Goal: Task Accomplishment & Management: Use online tool/utility

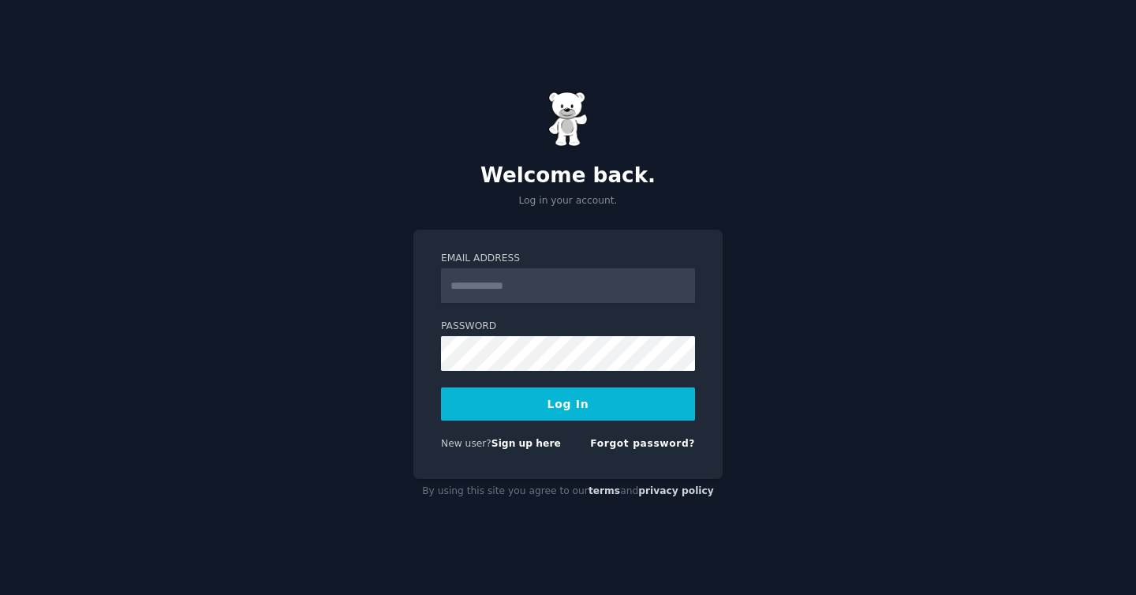
type input "**********"
click at [614, 391] on button "Log In" at bounding box center [568, 403] width 254 height 33
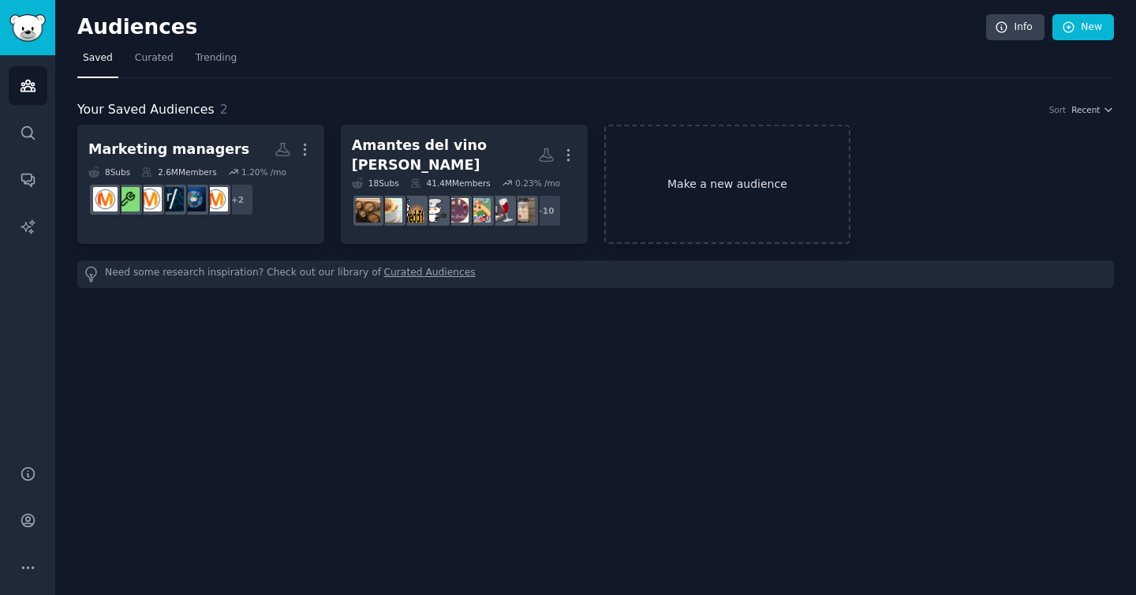
click at [742, 155] on link "Make a new audience" at bounding box center [727, 184] width 247 height 119
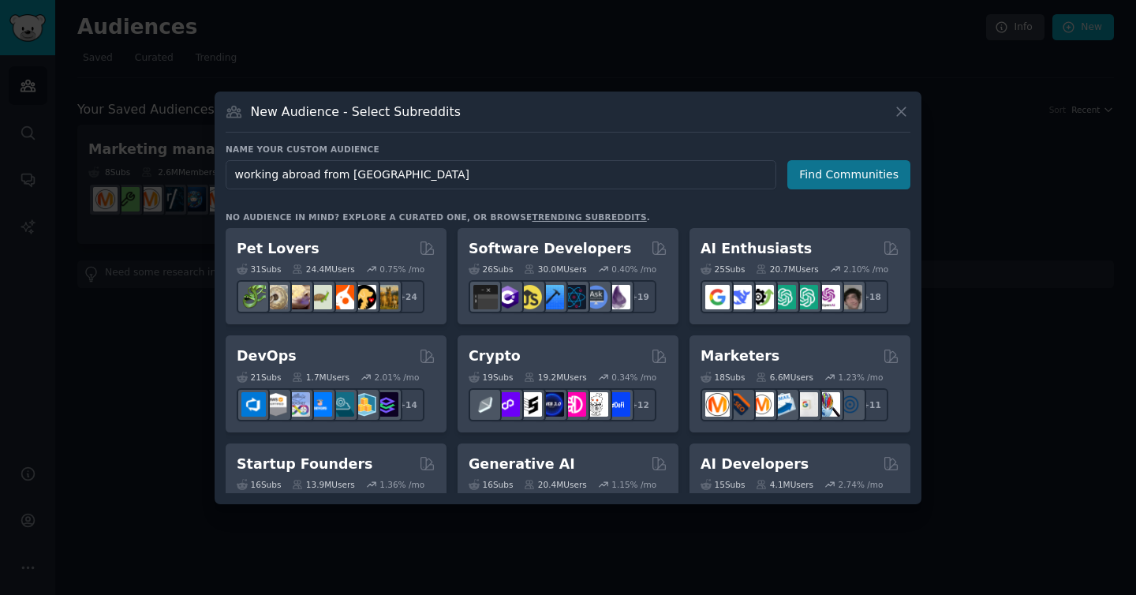
type input "working abroad from [GEOGRAPHIC_DATA]"
click at [846, 174] on button "Find Communities" at bounding box center [848, 174] width 123 height 29
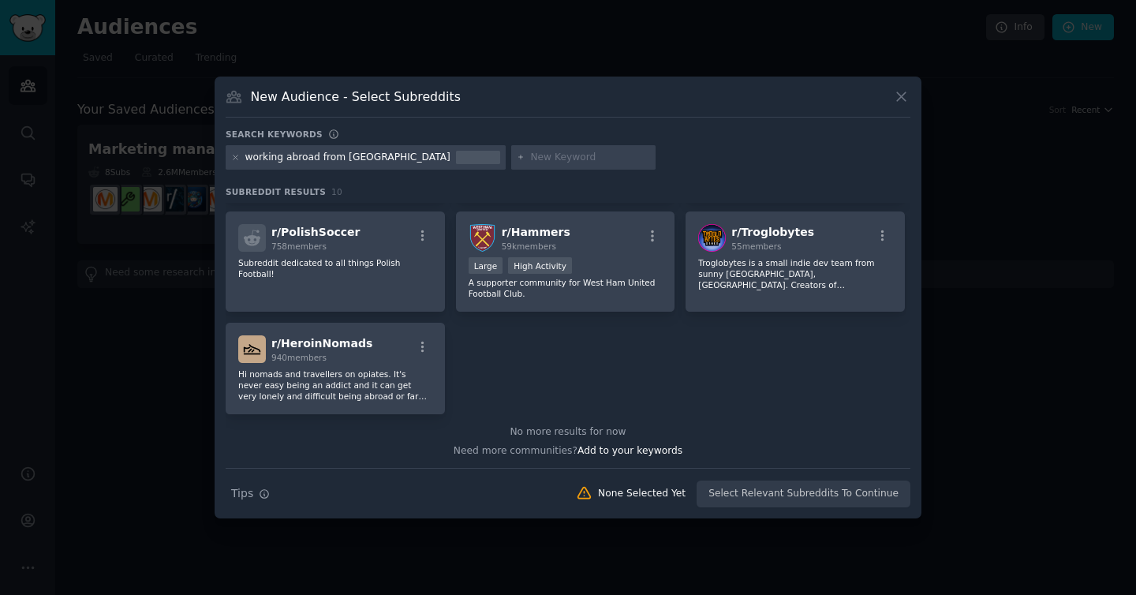
scroll to position [225, 0]
click at [428, 383] on p "Hi nomads and travellers on opiates. It's never easy being an addict and it can…" at bounding box center [335, 384] width 194 height 33
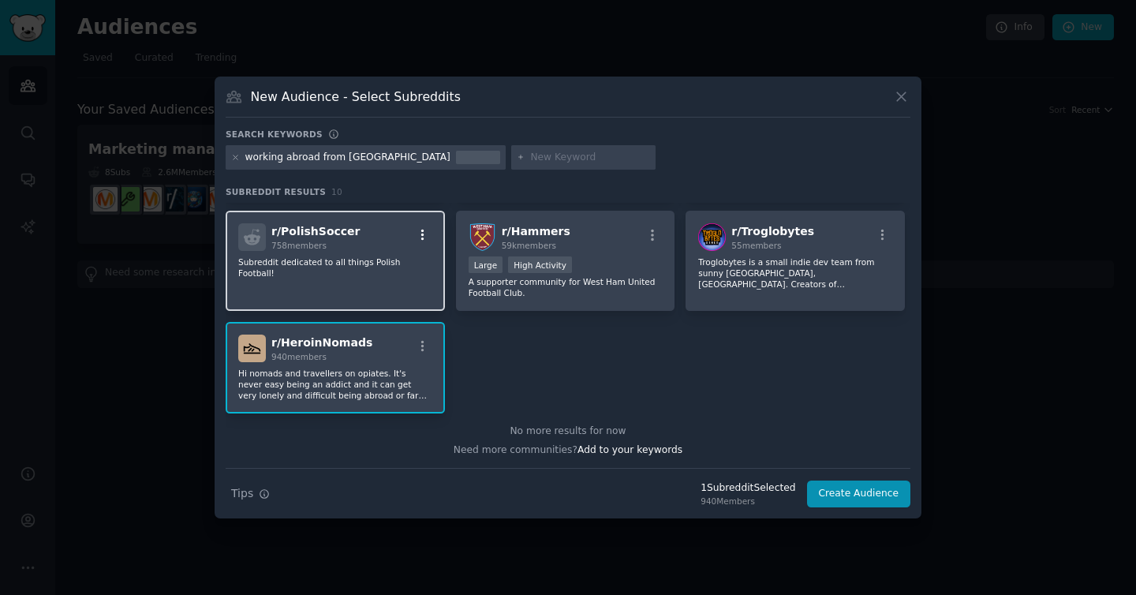
click at [413, 240] on button "button" at bounding box center [423, 235] width 20 height 14
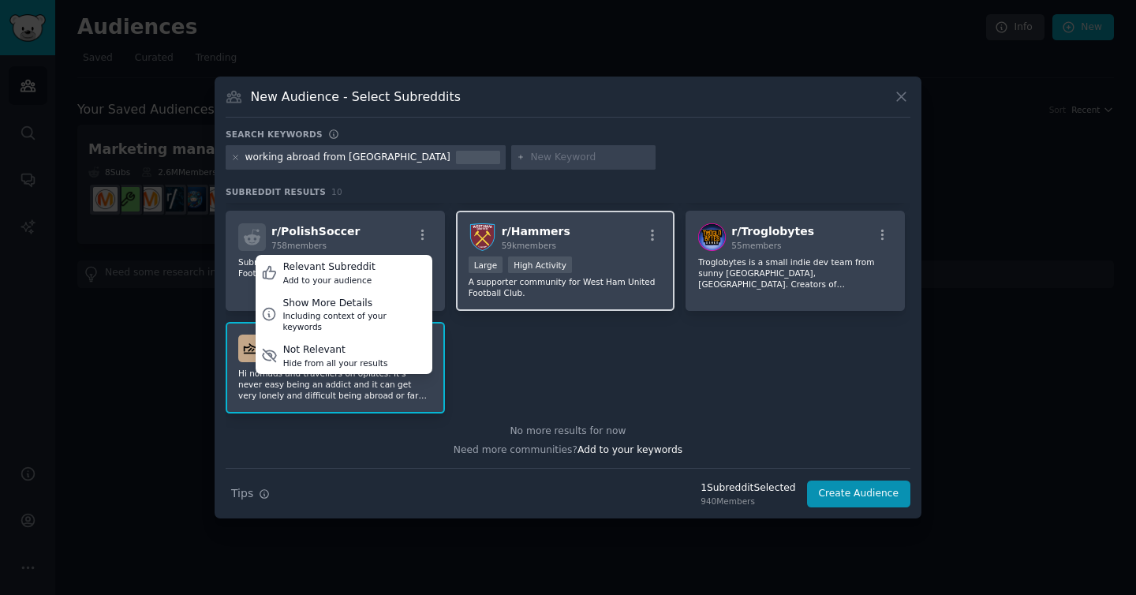
click at [551, 259] on div "High Activity" at bounding box center [540, 264] width 64 height 17
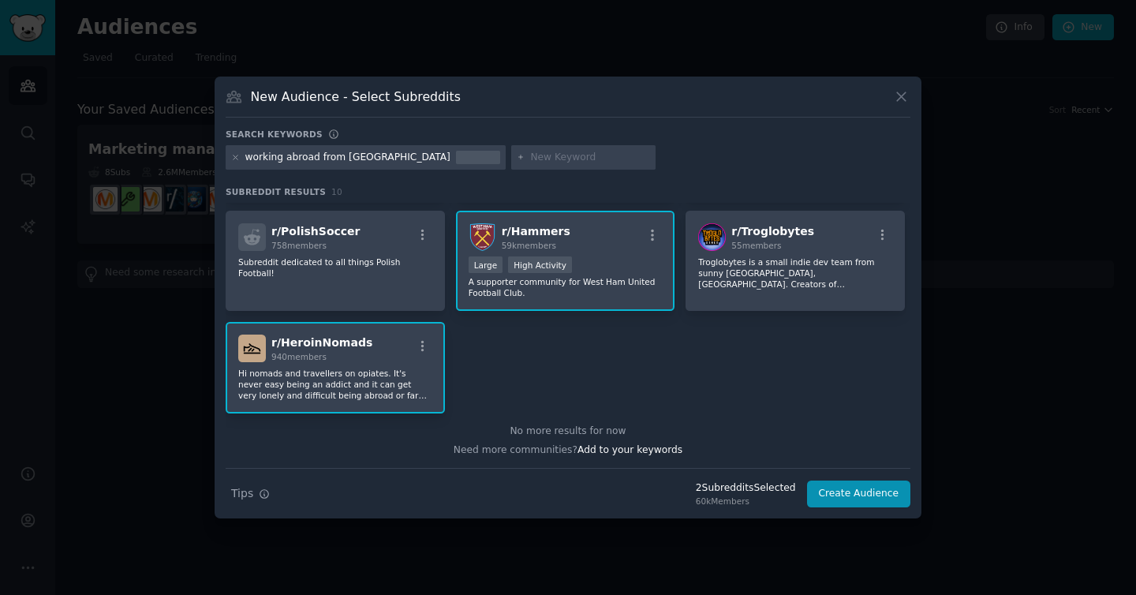
click at [667, 260] on div "r/ Hammers 59k members >= 80th percentile for submissions / day Large High Acti…" at bounding box center [565, 261] width 219 height 100
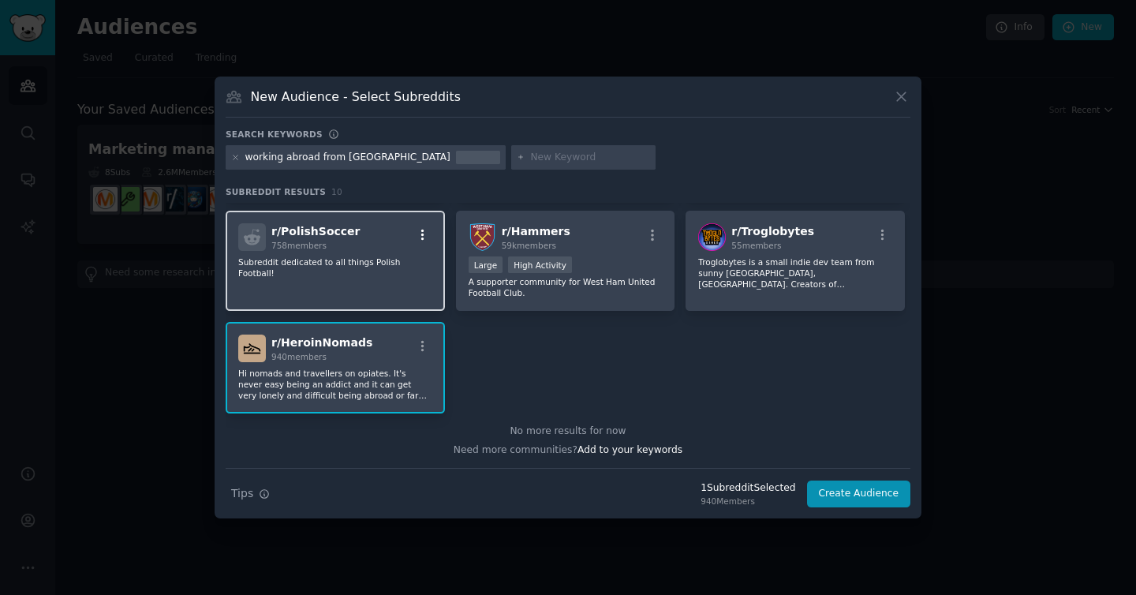
click at [416, 237] on icon "button" at bounding box center [423, 235] width 14 height 14
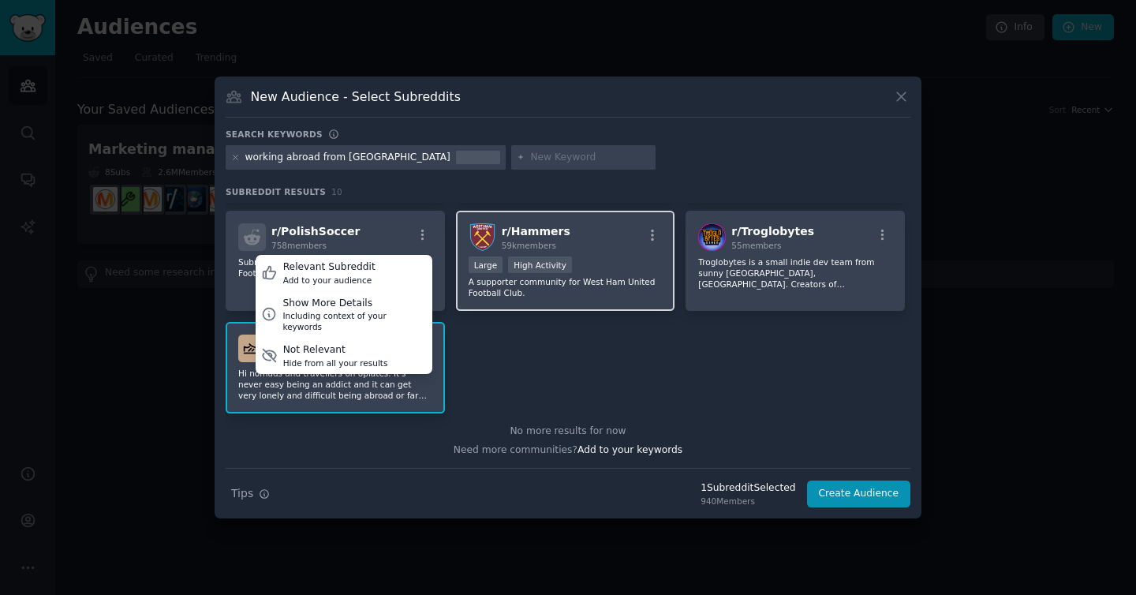
click at [653, 247] on div "r/ Hammers 59k members" at bounding box center [566, 237] width 194 height 28
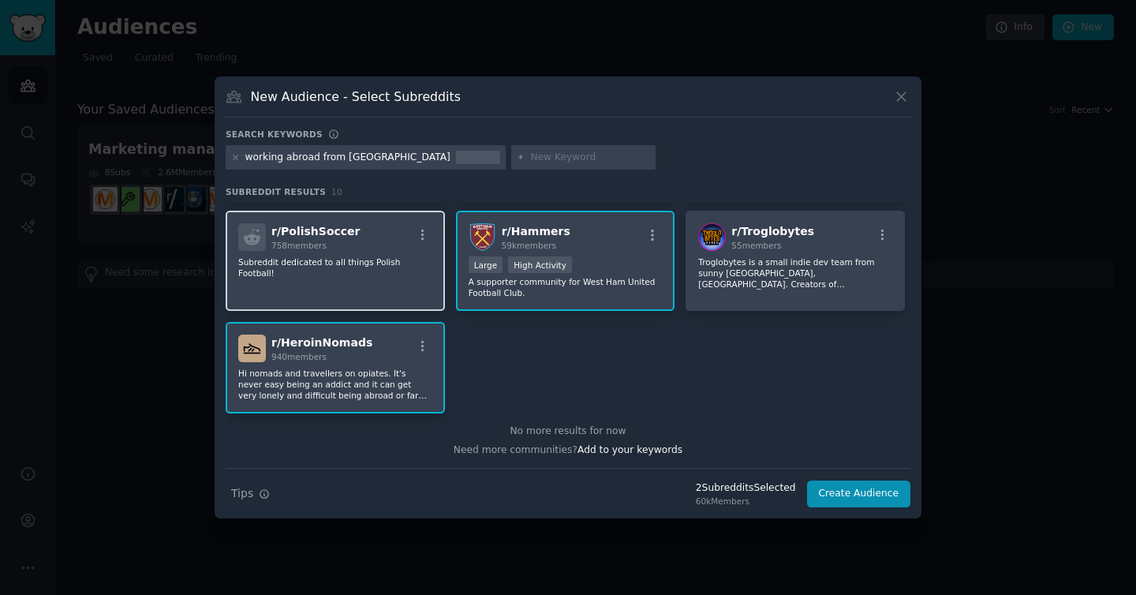
click at [405, 234] on div "r/ PolishSoccer 758 members" at bounding box center [335, 237] width 194 height 28
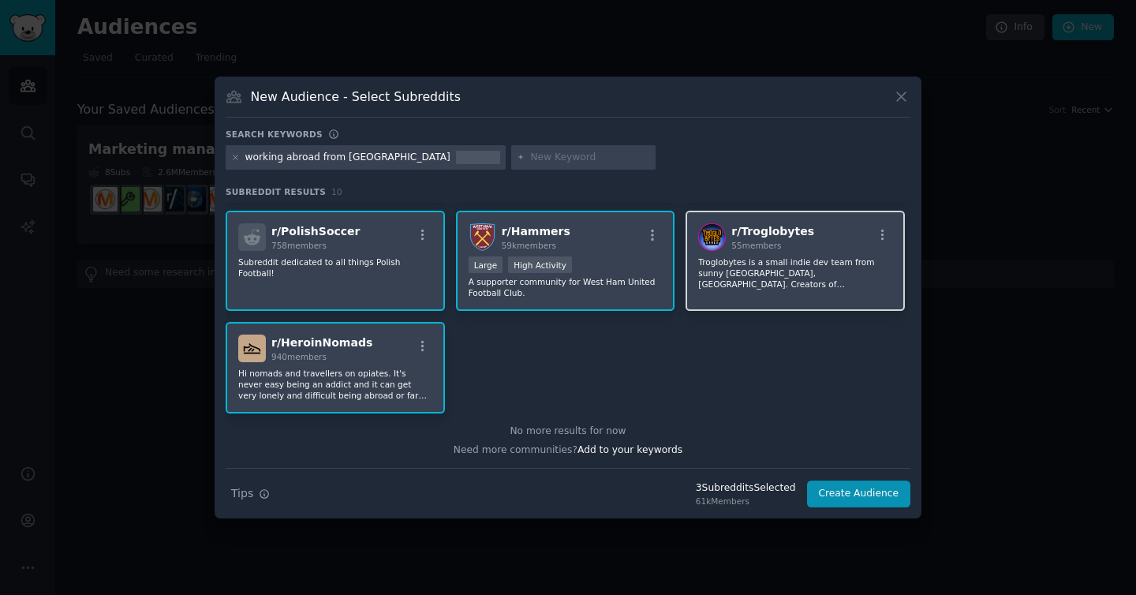
click at [743, 242] on span "55 members" at bounding box center [756, 245] width 50 height 9
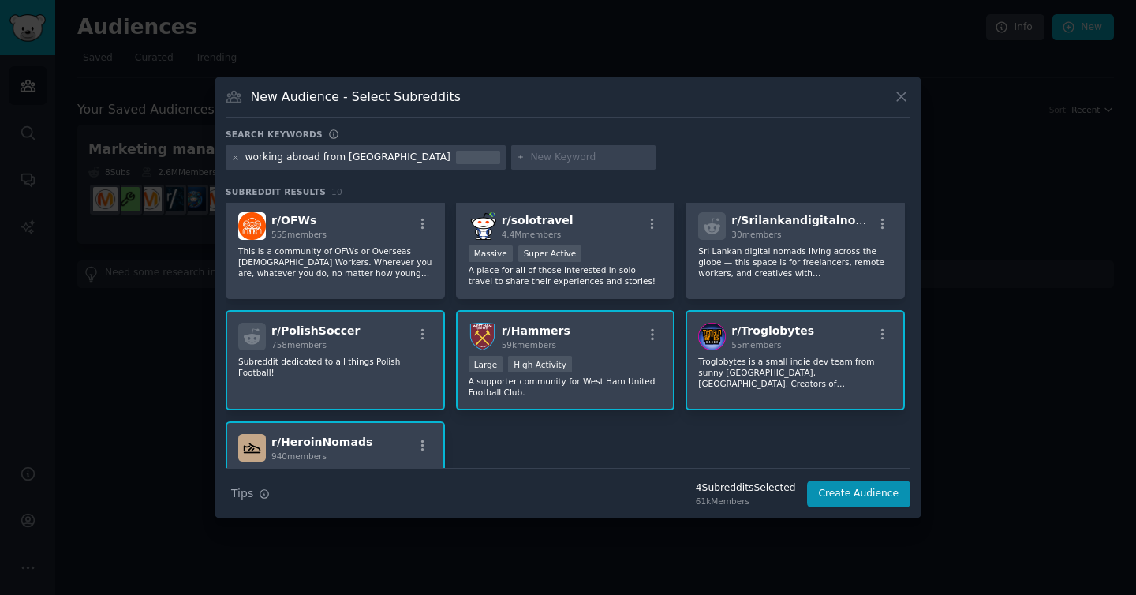
scroll to position [0, 0]
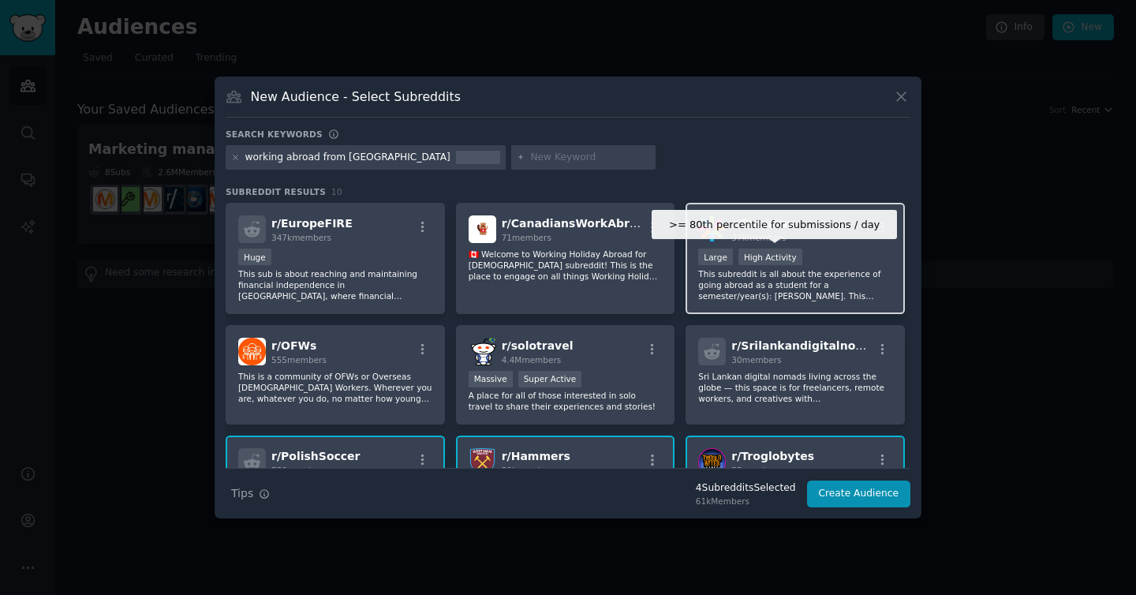
click at [738, 256] on div "High Activity" at bounding box center [770, 257] width 64 height 17
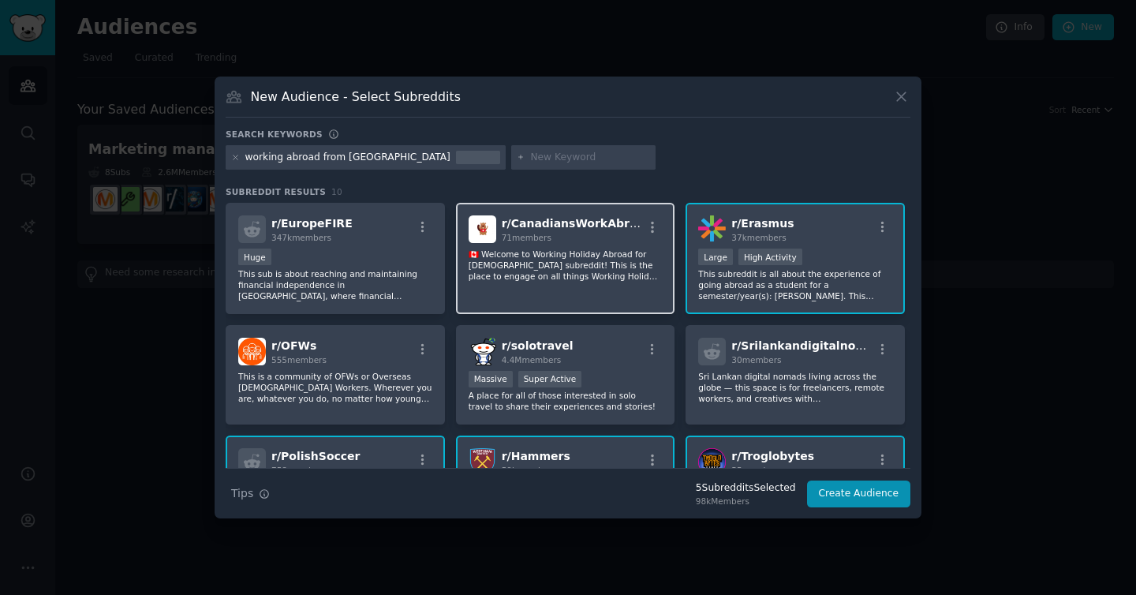
click at [588, 246] on div "r/ CanadiansWorkAbroad 71 members 🇨🇦 Welcome to Working Holiday Abroad for [DEM…" at bounding box center [565, 258] width 219 height 111
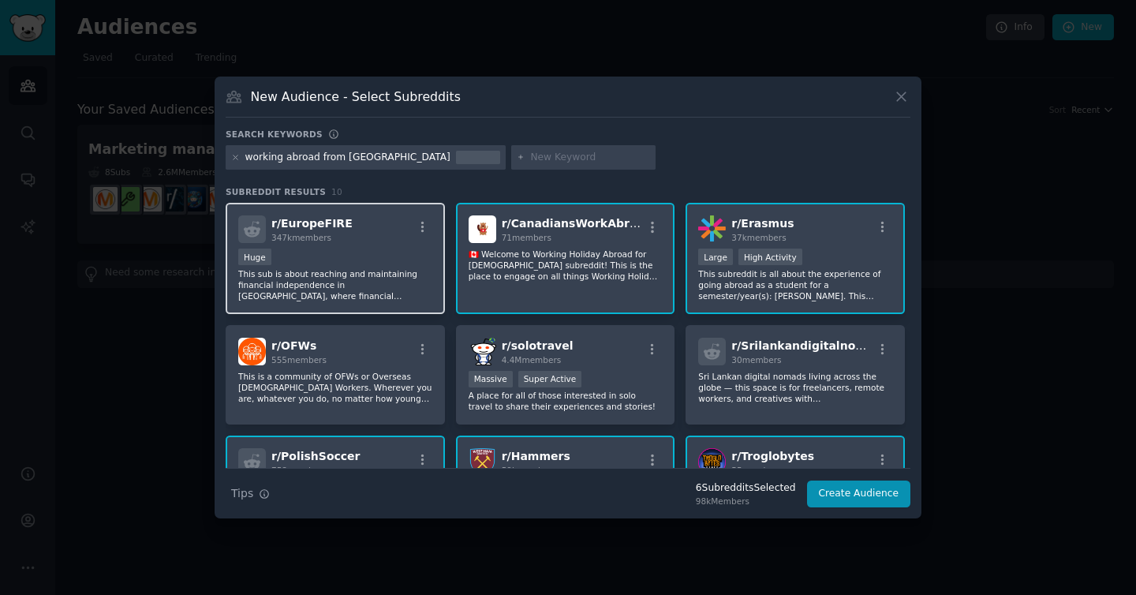
click at [369, 237] on div "r/ EuropeFIRE 347k members" at bounding box center [335, 229] width 194 height 28
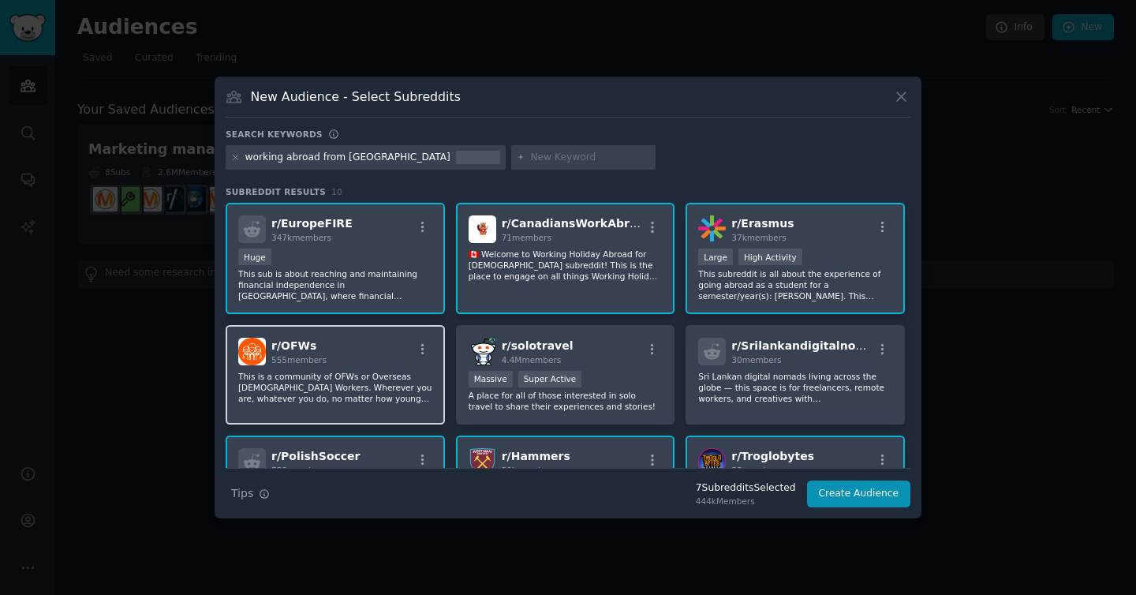
click at [378, 338] on div "r/ OFWs 555 members" at bounding box center [335, 352] width 194 height 28
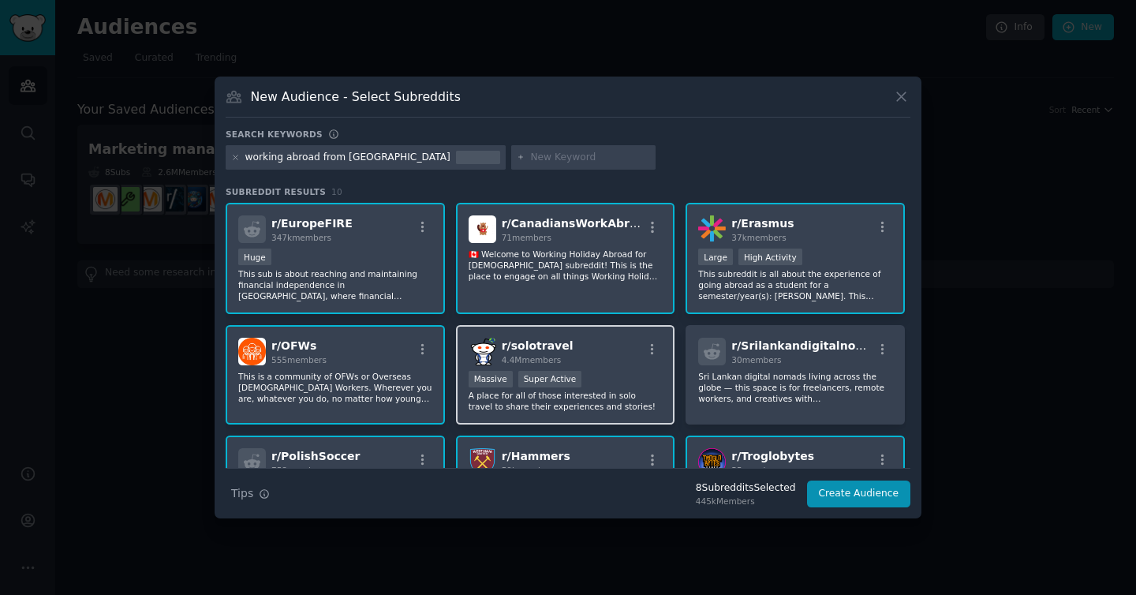
click at [540, 341] on span "r/ solotravel" at bounding box center [538, 345] width 72 height 13
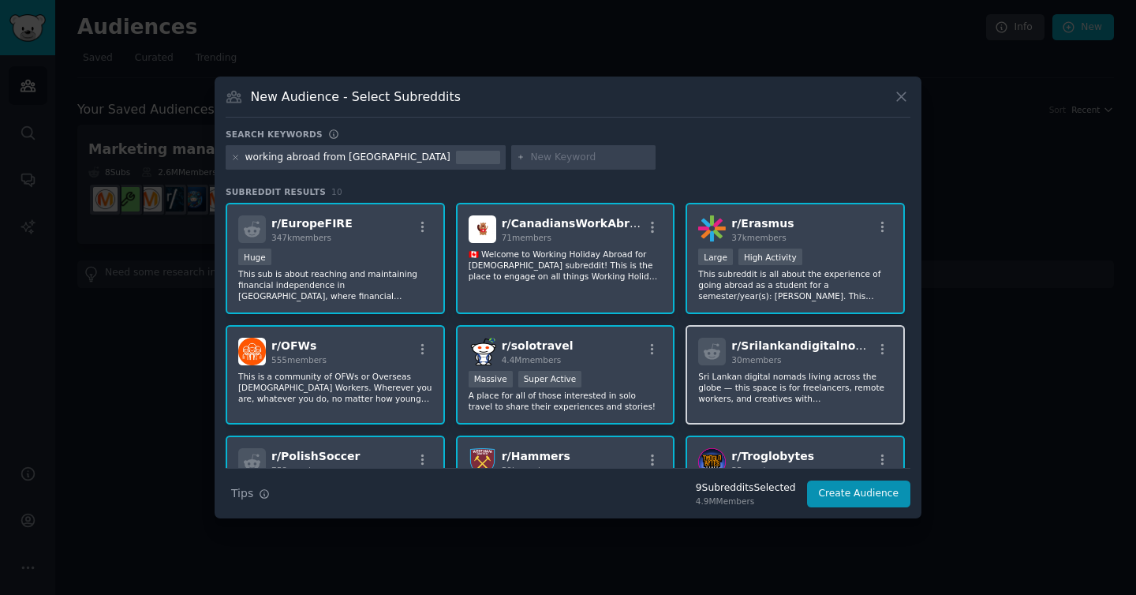
click at [743, 347] on span "r/ Srilankandigitalnomad" at bounding box center [806, 345] width 151 height 13
click at [855, 501] on button "Create Audience" at bounding box center [859, 493] width 104 height 27
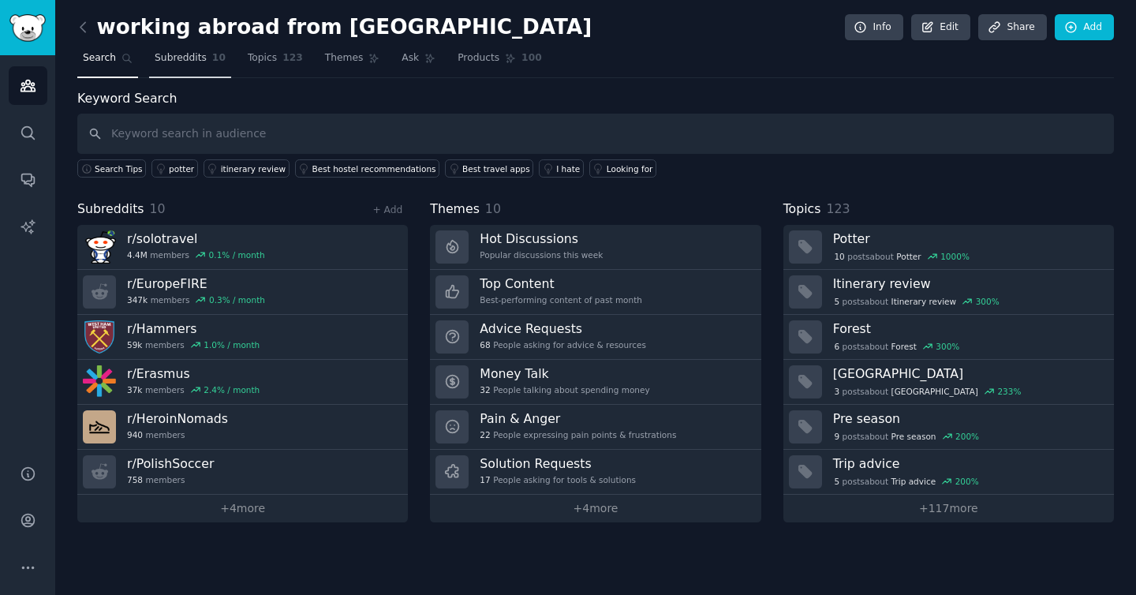
click at [193, 58] on span "Subreddits" at bounding box center [181, 58] width 52 height 14
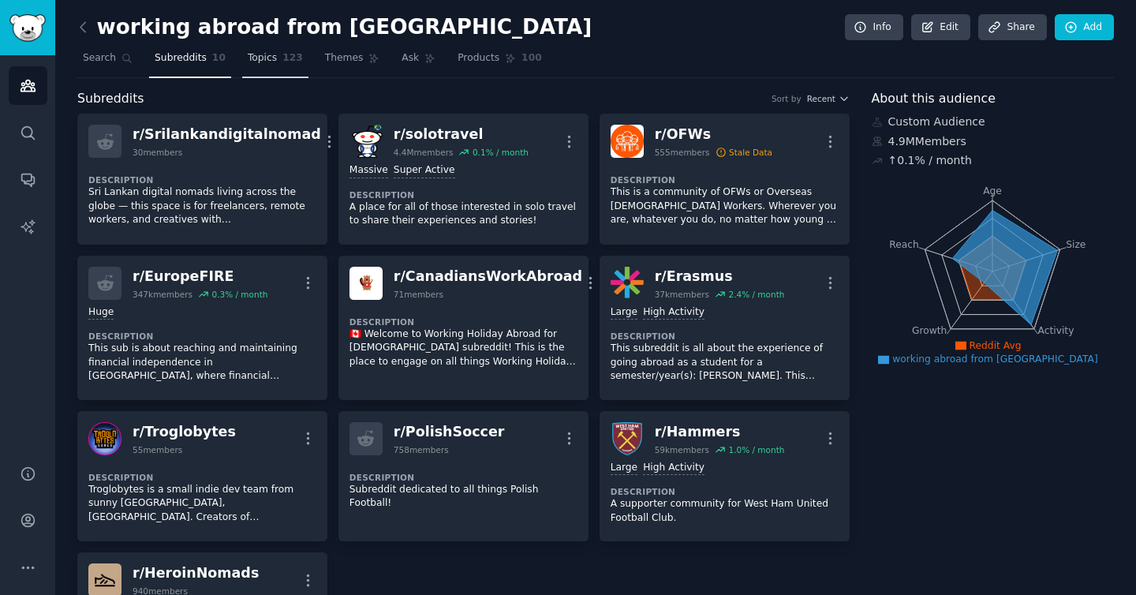
click at [282, 59] on span "123" at bounding box center [292, 58] width 21 height 14
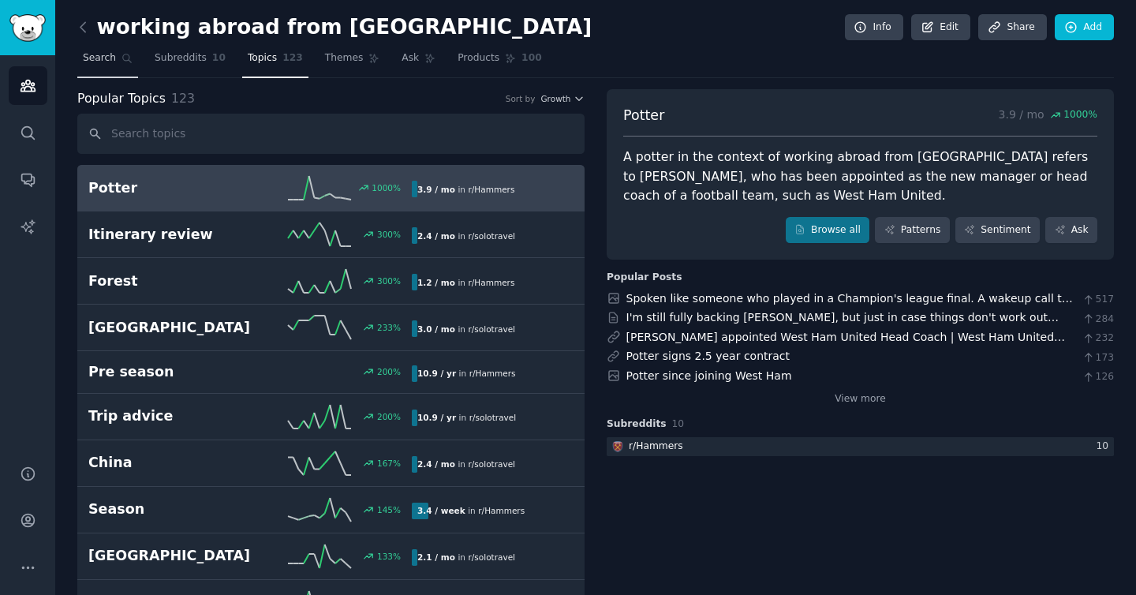
click at [115, 49] on link "Search" at bounding box center [107, 62] width 61 height 32
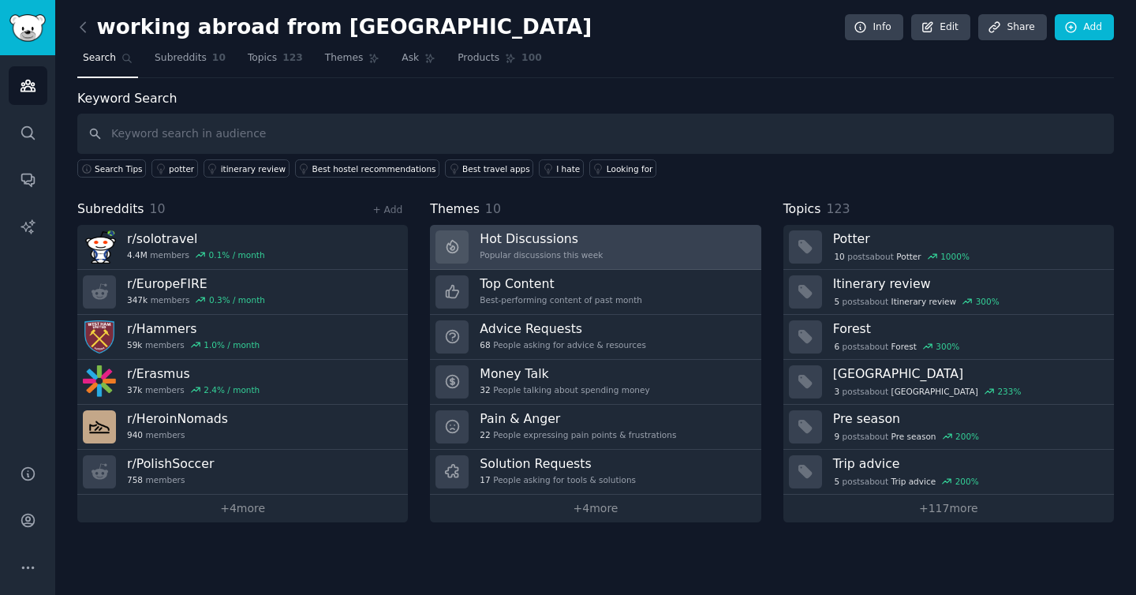
click at [564, 257] on div "Popular discussions this week" at bounding box center [541, 254] width 123 height 11
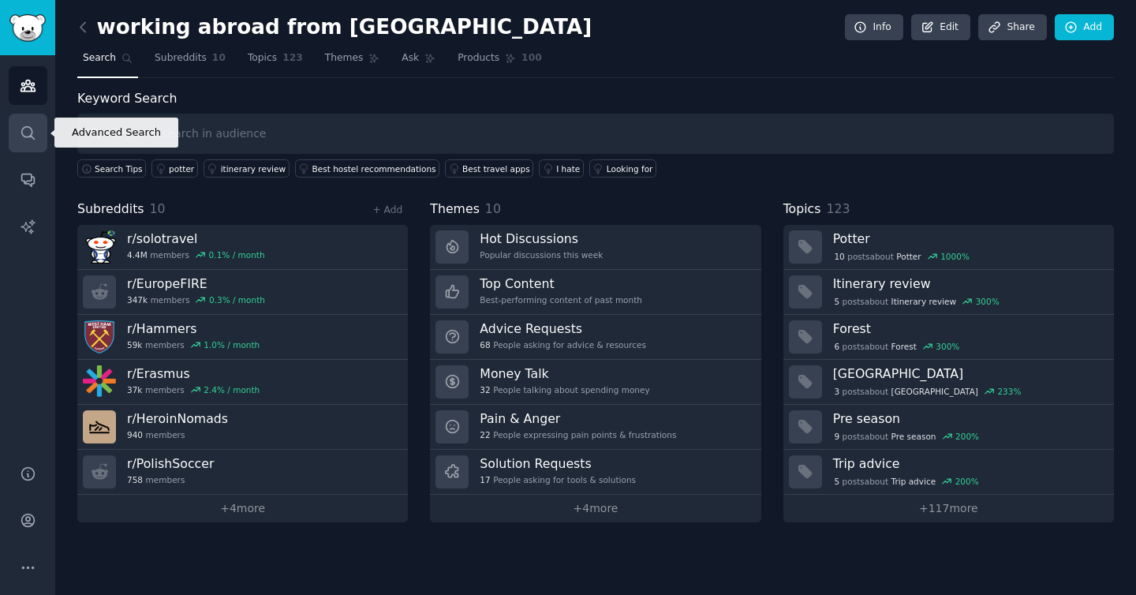
click at [27, 132] on icon "Sidebar" at bounding box center [28, 133] width 17 height 17
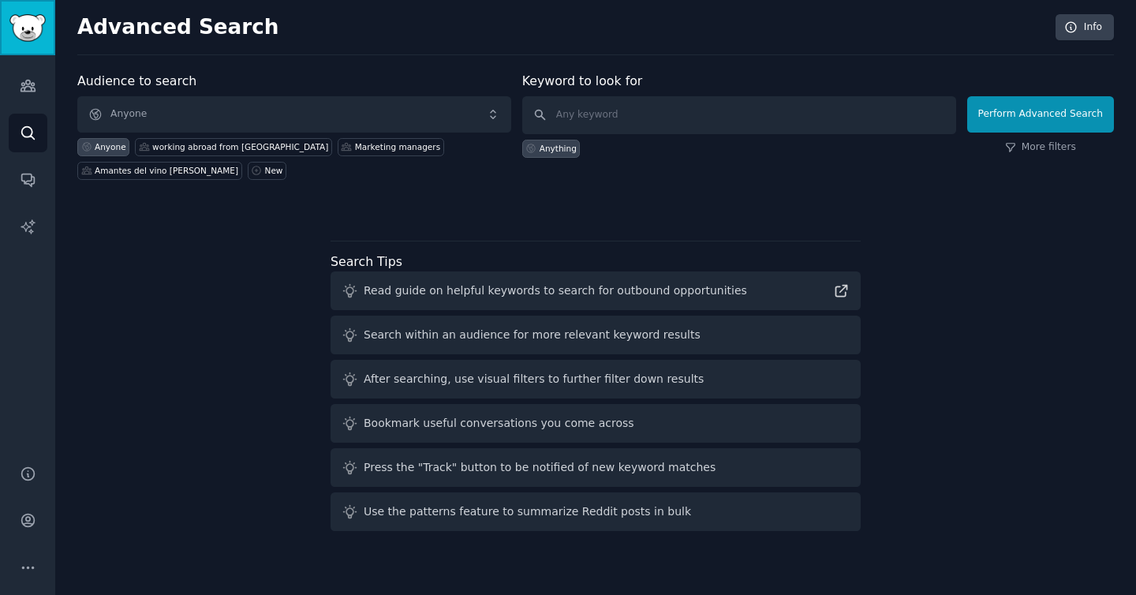
click at [33, 41] on link "Sidebar" at bounding box center [27, 27] width 55 height 55
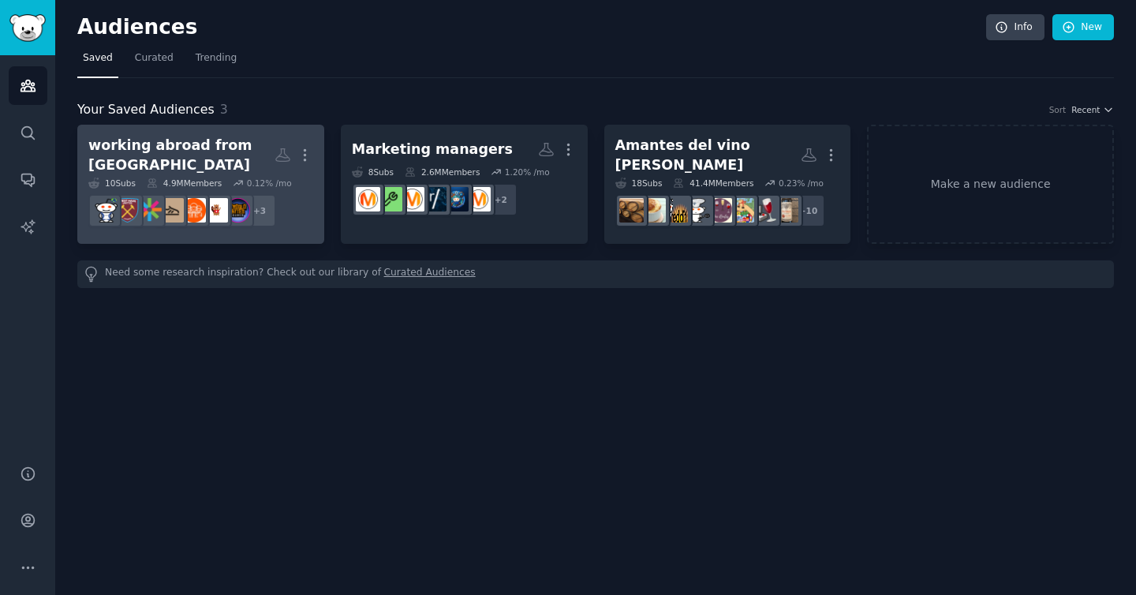
click at [240, 144] on div "working abroad from [GEOGRAPHIC_DATA]" at bounding box center [181, 155] width 186 height 39
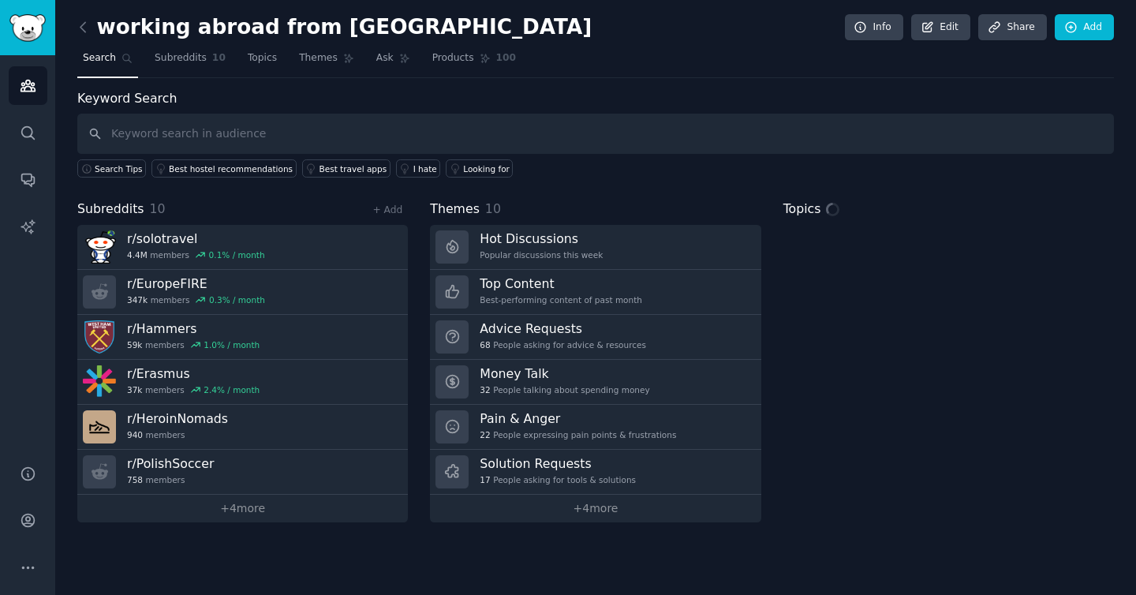
click at [73, 47] on div "working abroad from [GEOGRAPHIC_DATA] Info Edit Share Add Search Subreddits 10 …" at bounding box center [595, 297] width 1081 height 595
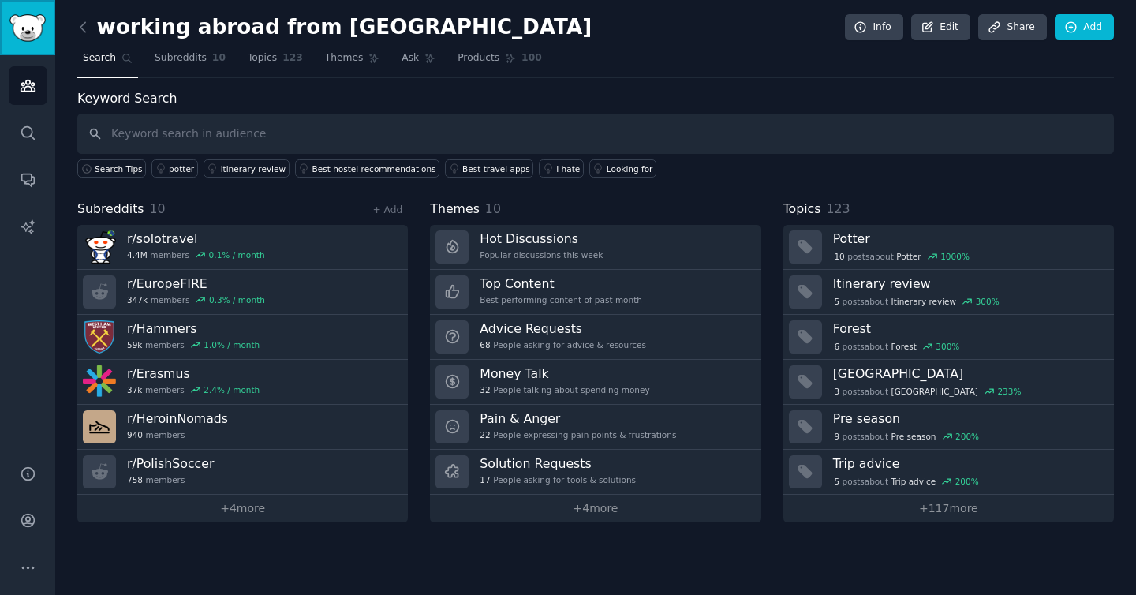
click at [39, 30] on img "Sidebar" at bounding box center [27, 28] width 36 height 28
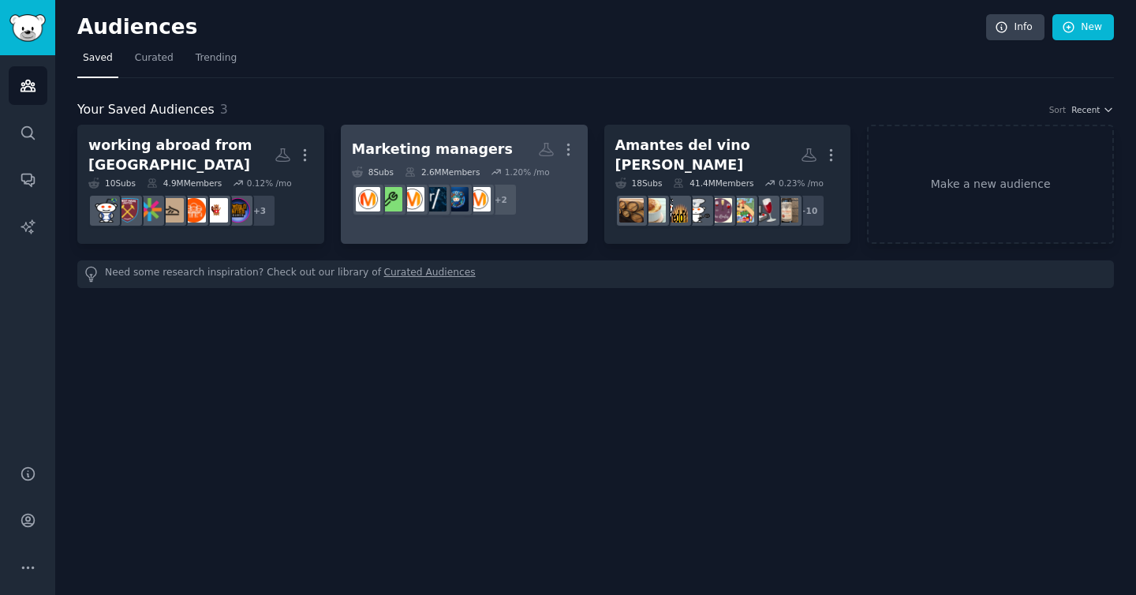
click at [422, 164] on div "Marketing managers More 8 Sub s 2.6M Members 1.20 % /mo + 2" at bounding box center [464, 179] width 225 height 86
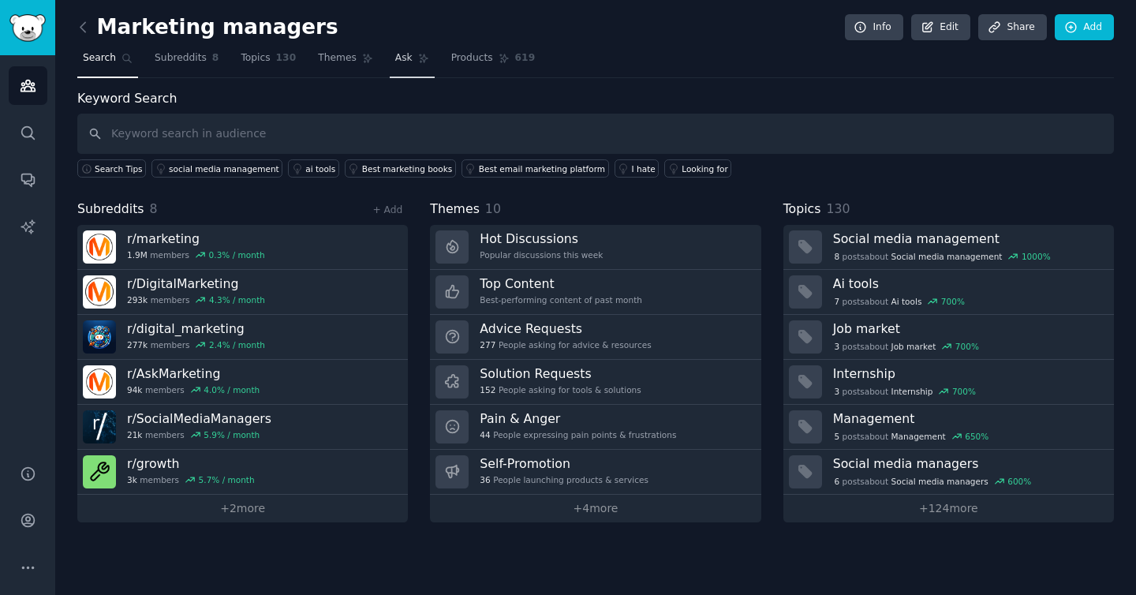
click at [409, 73] on link "Ask" at bounding box center [412, 62] width 45 height 32
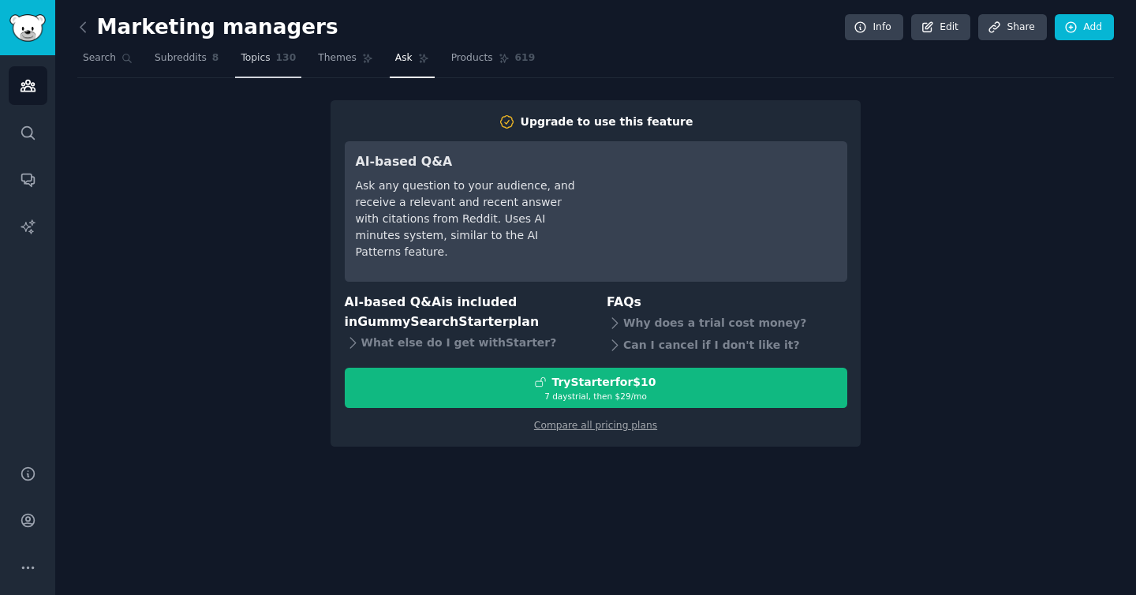
click at [267, 62] on span "Topics" at bounding box center [255, 58] width 29 height 14
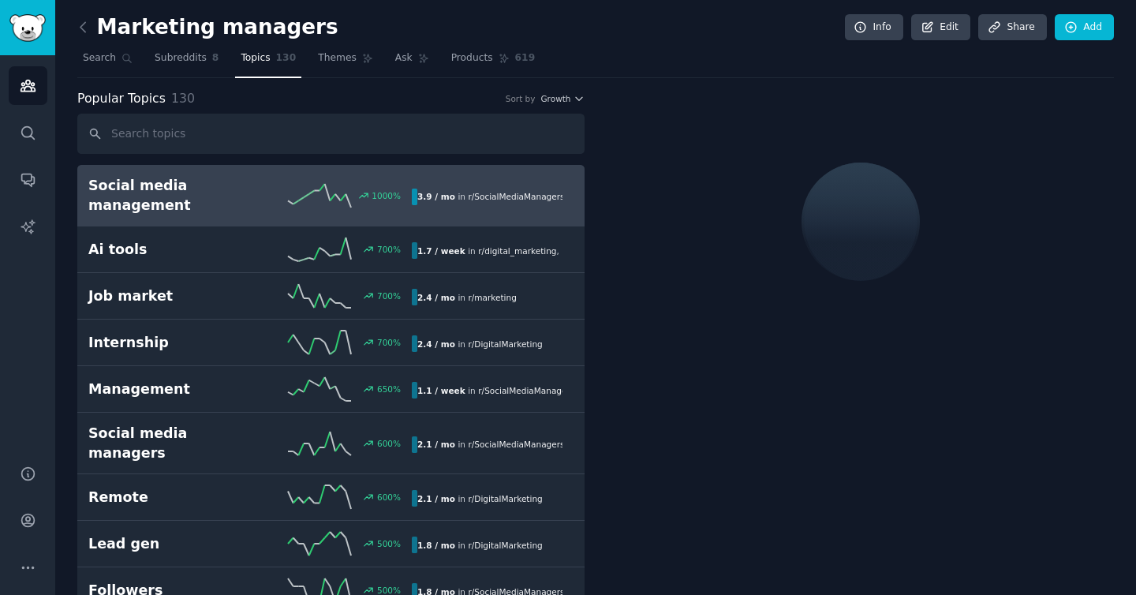
click at [283, 185] on div "1000 %" at bounding box center [331, 196] width 162 height 24
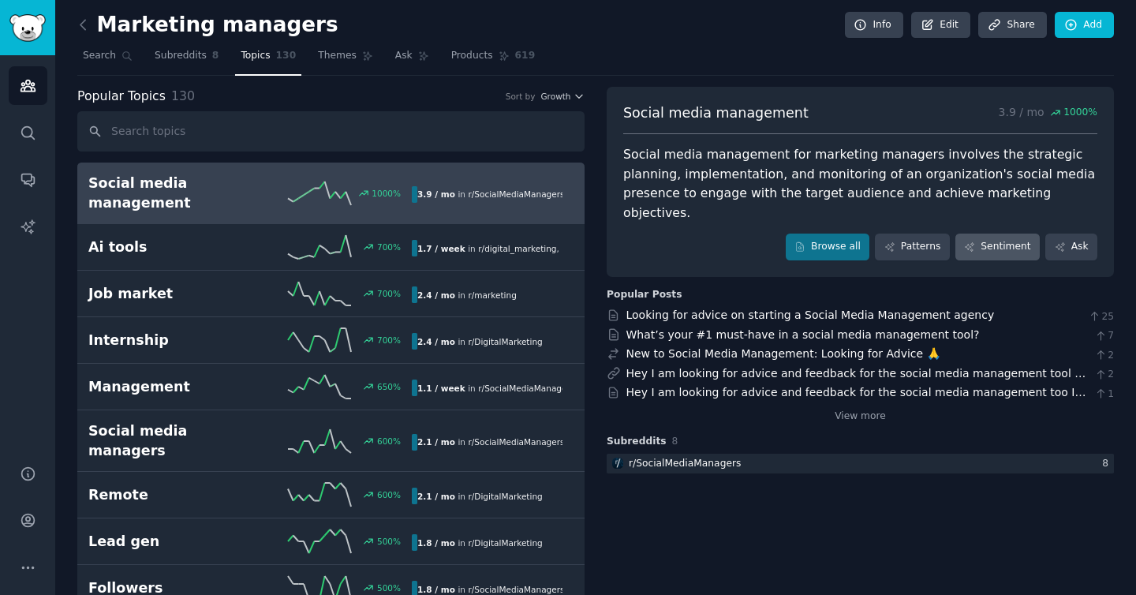
scroll to position [1, 0]
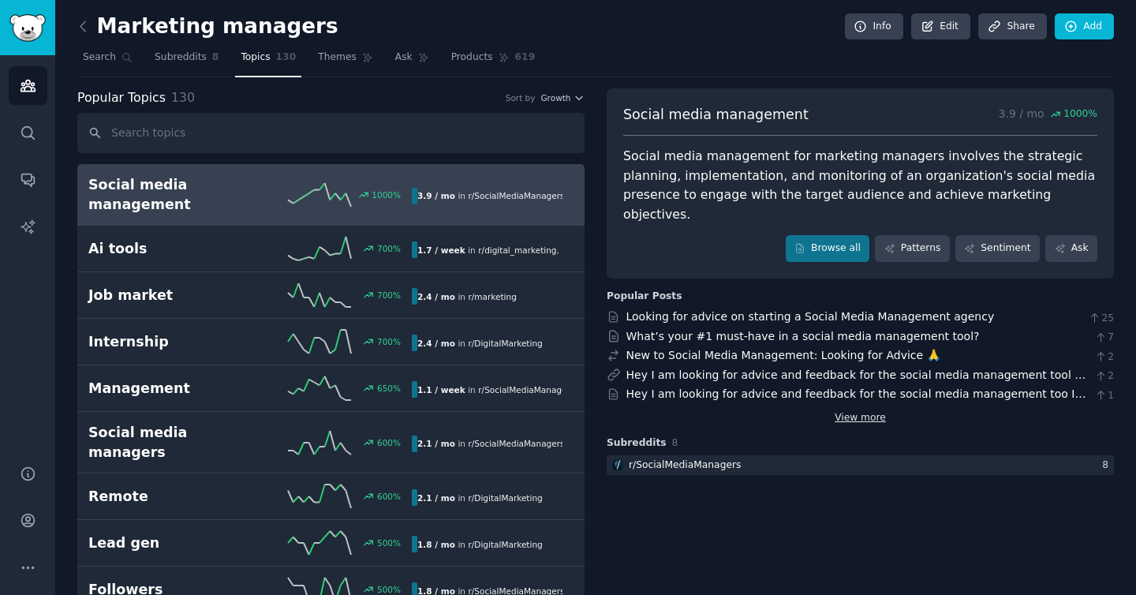
click at [863, 411] on link "View more" at bounding box center [860, 418] width 51 height 14
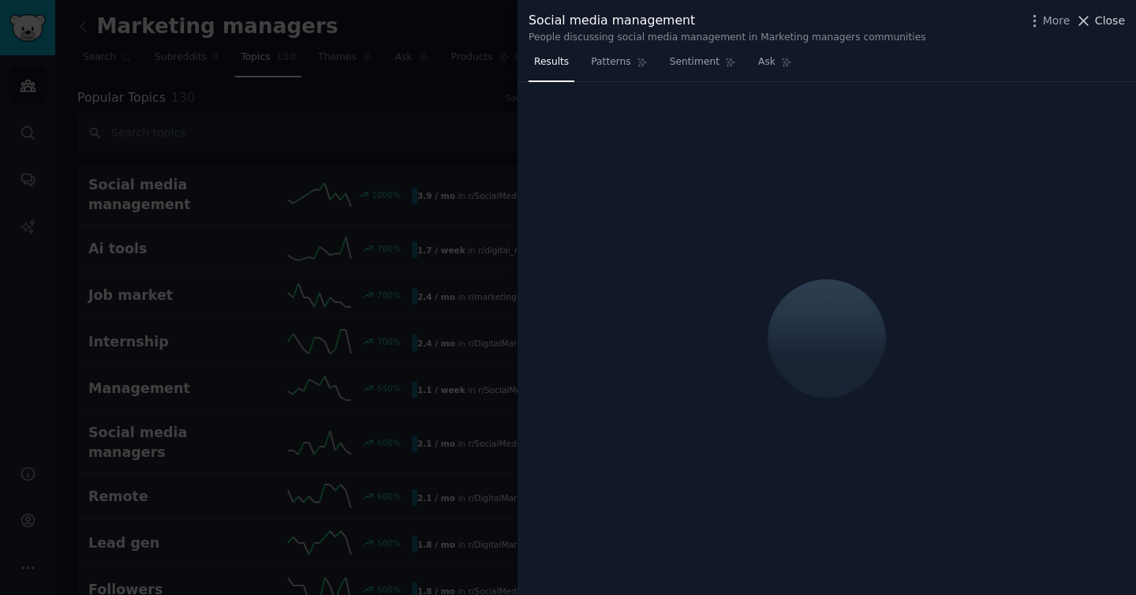
click at [1120, 28] on span "Close" at bounding box center [1110, 21] width 30 height 17
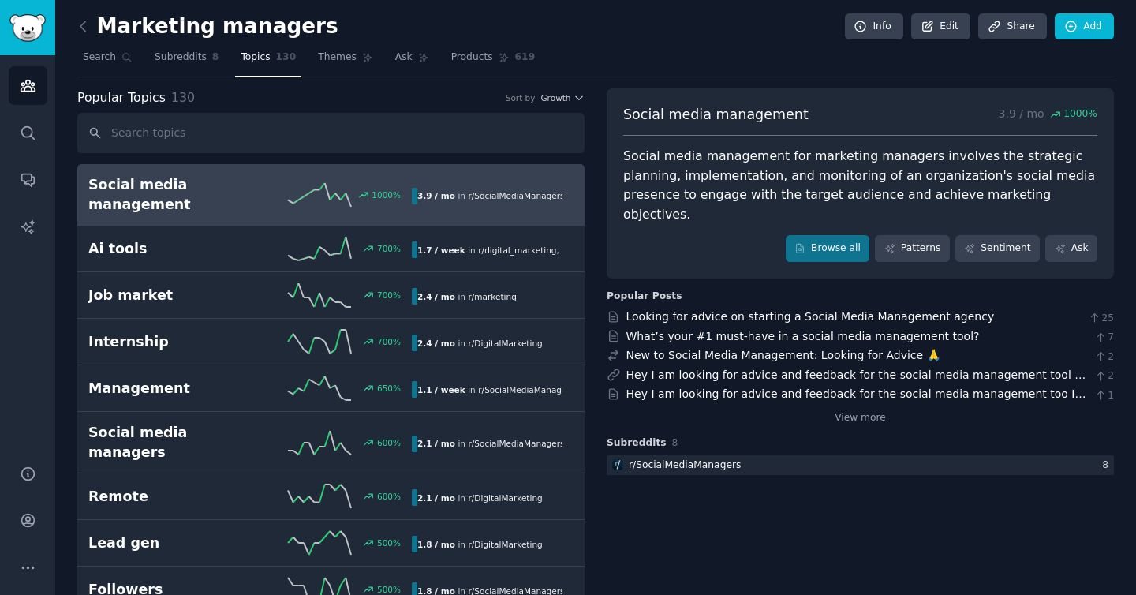
click at [746, 181] on div "Social media management for marketing managers involves the strategic planning,…" at bounding box center [860, 185] width 474 height 77
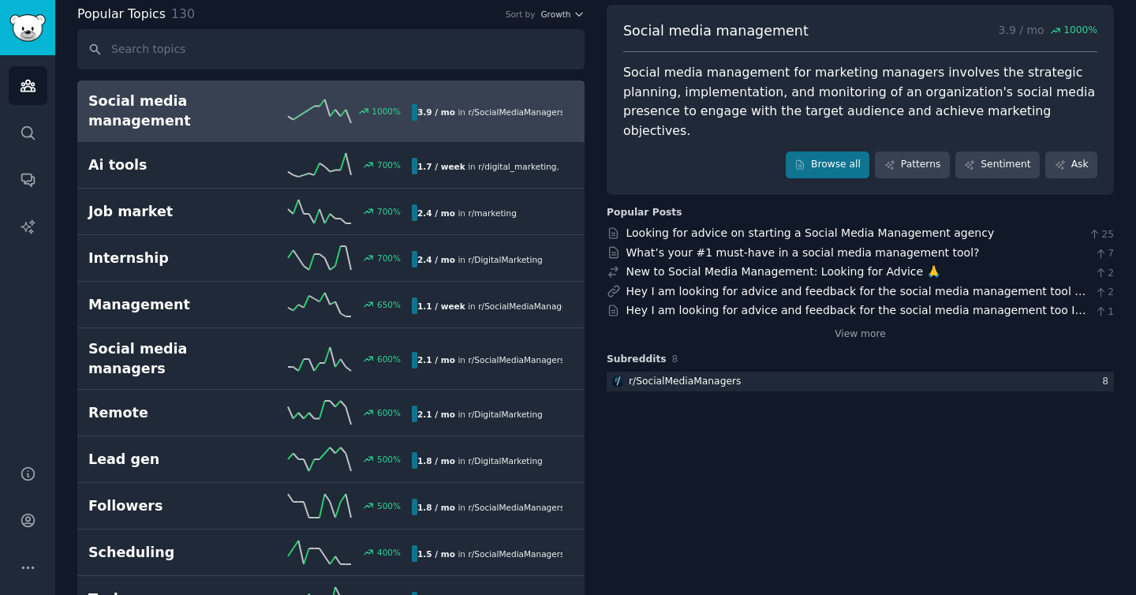
scroll to position [110, 0]
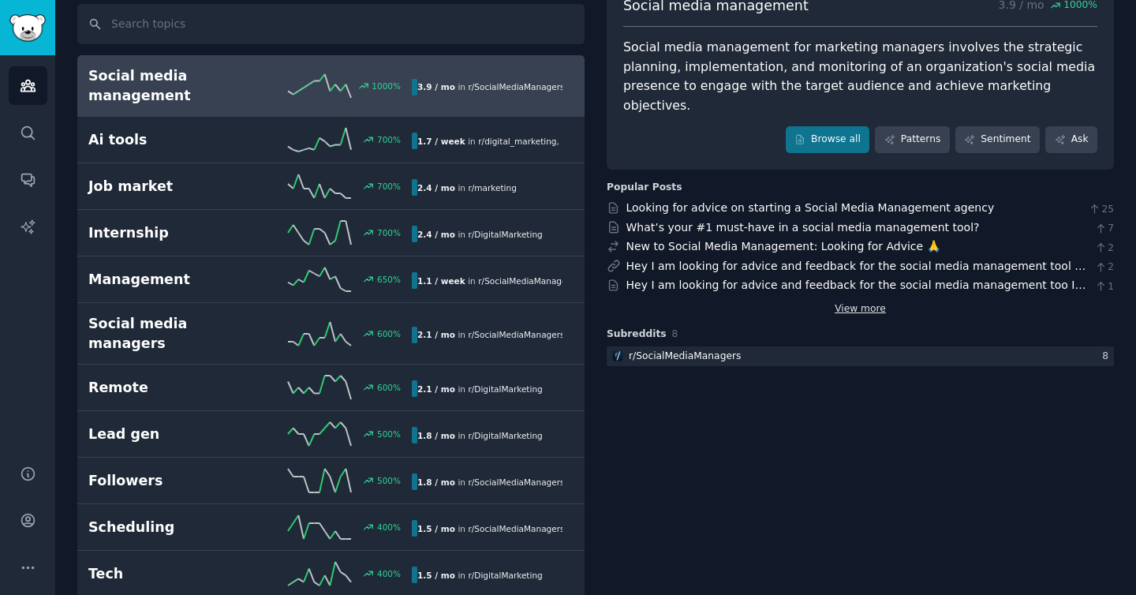
click at [865, 302] on link "View more" at bounding box center [860, 309] width 51 height 14
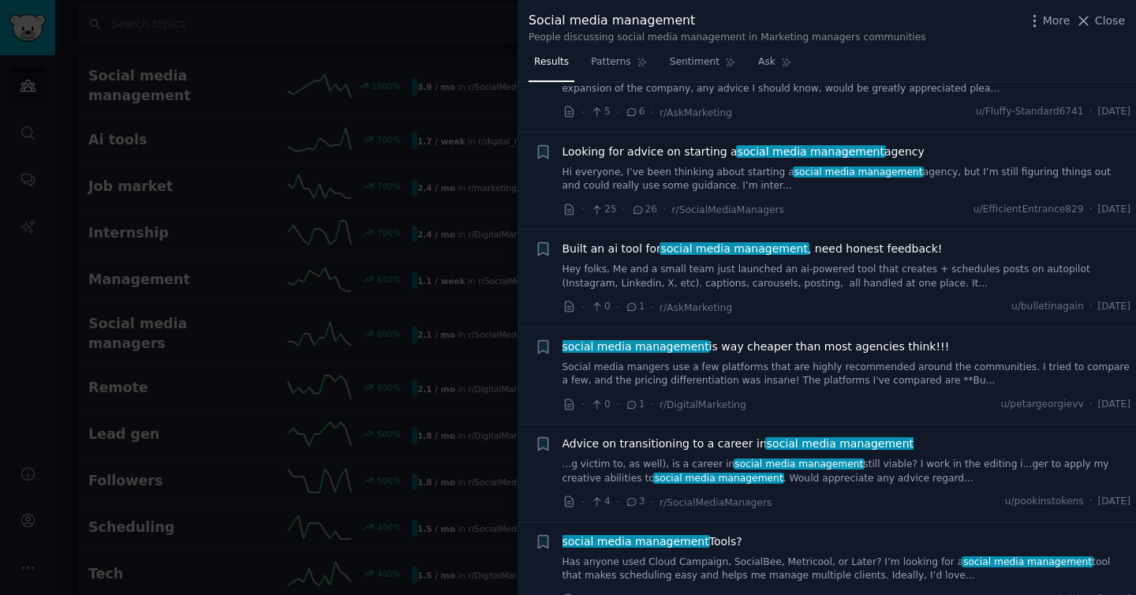
scroll to position [765, 0]
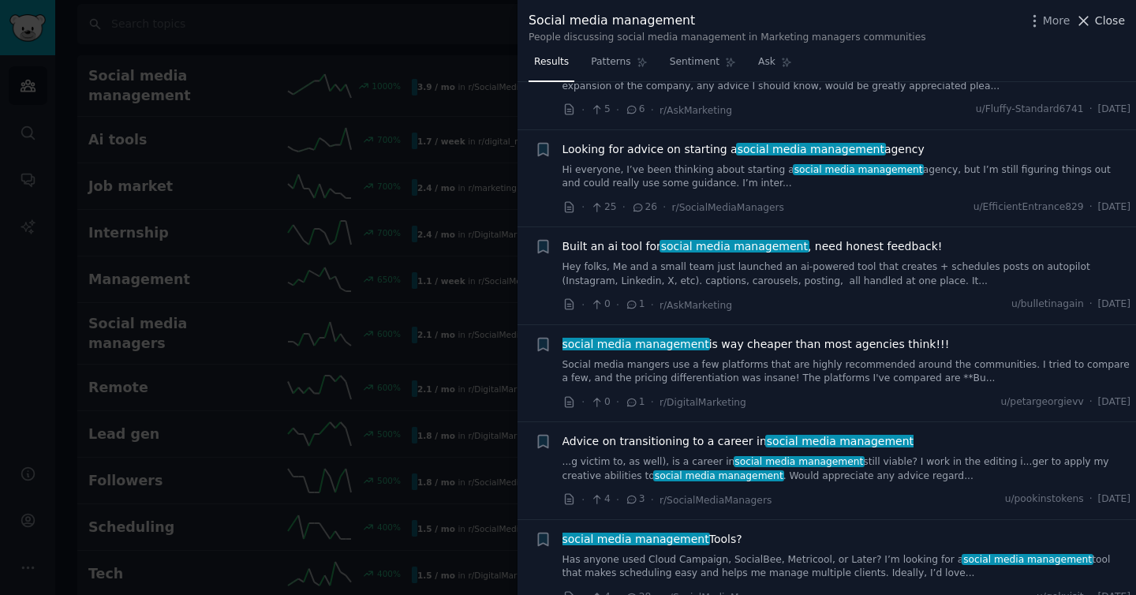
click at [1096, 21] on span "Close" at bounding box center [1110, 21] width 30 height 17
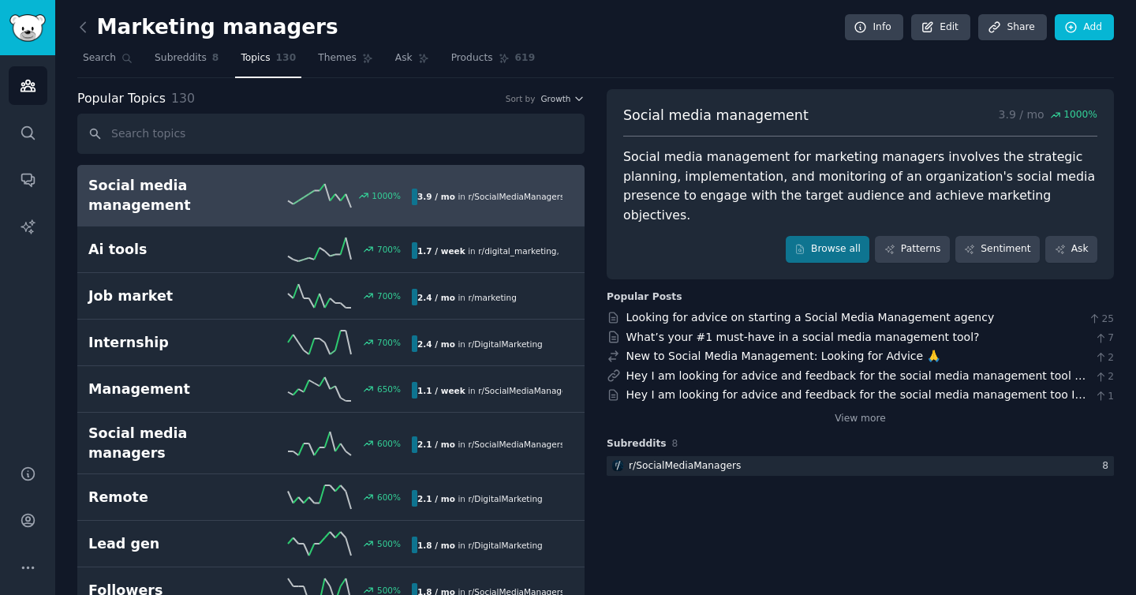
click at [619, 58] on nav "Search Subreddits 8 Topics 130 Themes Ask Products 619" at bounding box center [595, 62] width 1037 height 32
click at [84, 41] on div "Marketing managers Info Edit Share Add" at bounding box center [595, 30] width 1037 height 32
click at [84, 22] on icon at bounding box center [82, 26] width 5 height 9
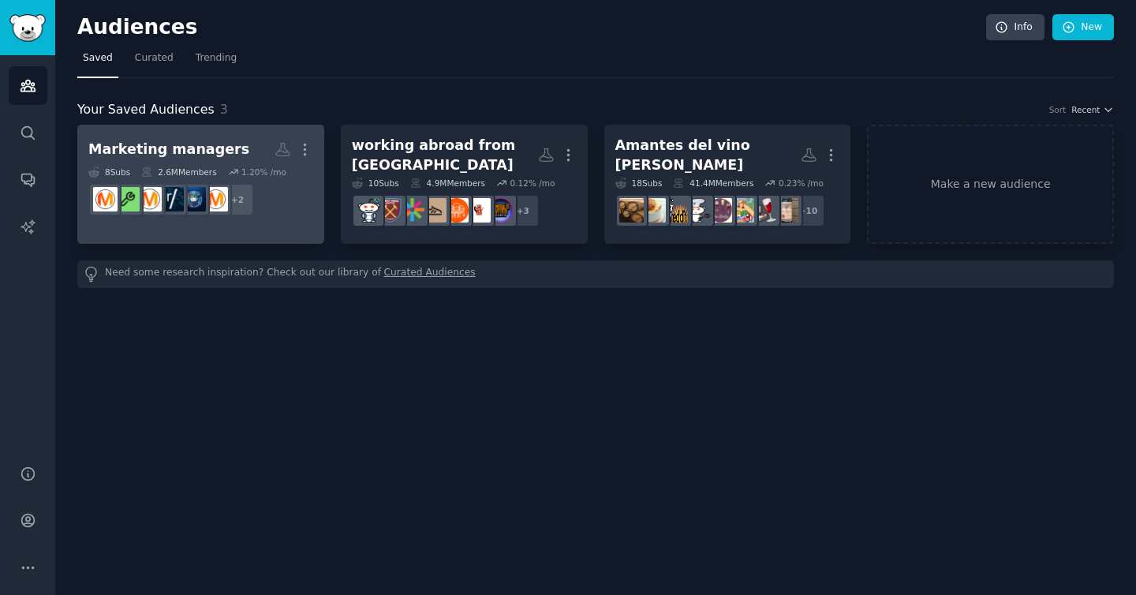
click at [251, 142] on h2 "Marketing managers More" at bounding box center [200, 150] width 225 height 28
